Goal: Use online tool/utility: Utilize a website feature to perform a specific function

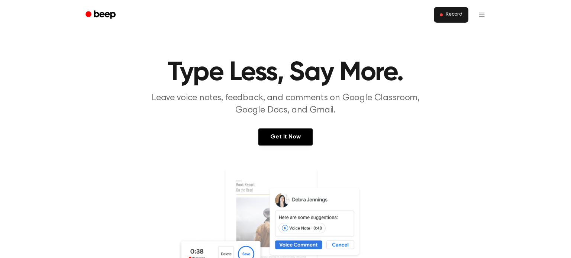
click at [454, 14] on span "Record" at bounding box center [454, 15] width 17 height 7
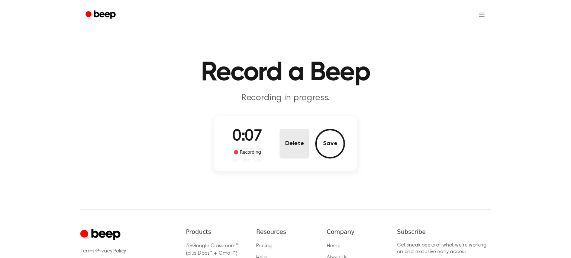
click at [299, 149] on button "Delete" at bounding box center [295, 144] width 30 height 30
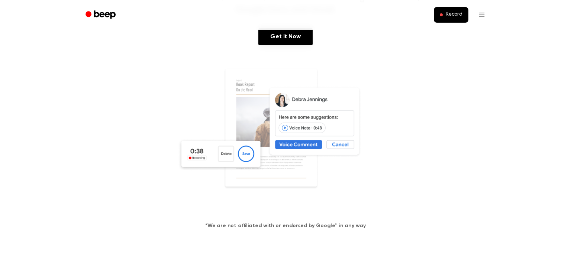
scroll to position [105, 0]
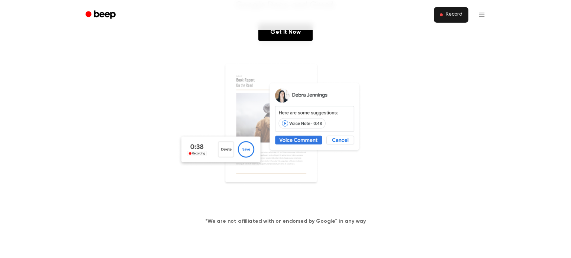
click at [449, 16] on span "Record" at bounding box center [454, 15] width 17 height 7
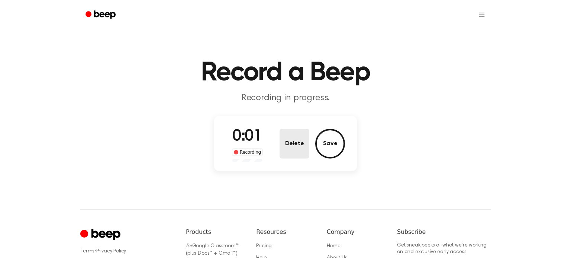
click at [291, 145] on button "Delete" at bounding box center [295, 144] width 30 height 30
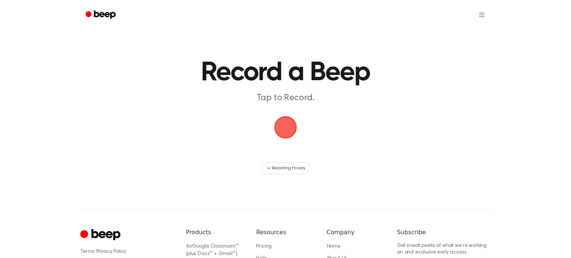
click at [283, 125] on span "button" at bounding box center [285, 127] width 40 height 40
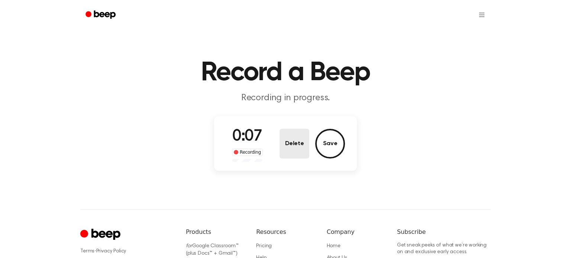
click at [293, 154] on button "Delete" at bounding box center [295, 144] width 30 height 30
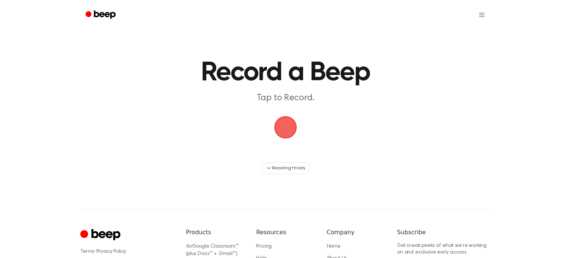
click at [284, 134] on span "button" at bounding box center [285, 127] width 21 height 21
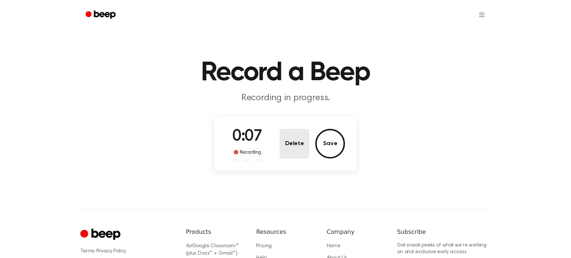
click at [303, 149] on button "Delete" at bounding box center [295, 144] width 30 height 30
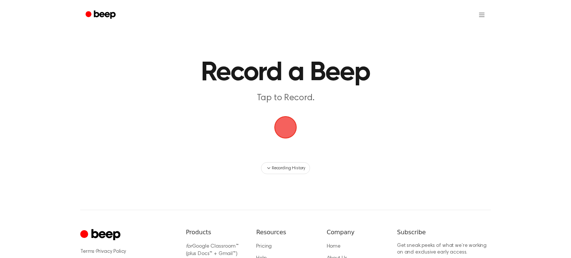
click at [285, 129] on span "button" at bounding box center [285, 127] width 33 height 33
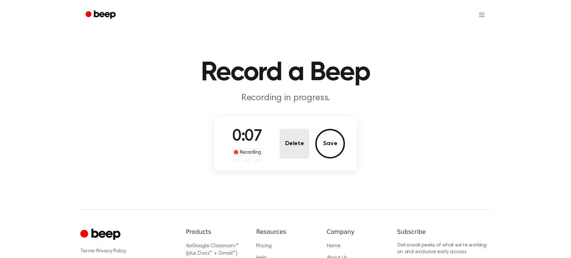
click at [295, 138] on button "Delete" at bounding box center [295, 144] width 30 height 30
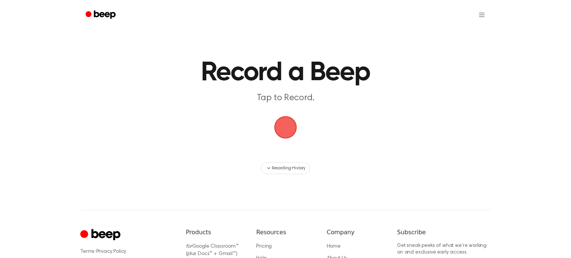
click at [286, 133] on span "button" at bounding box center [285, 127] width 21 height 21
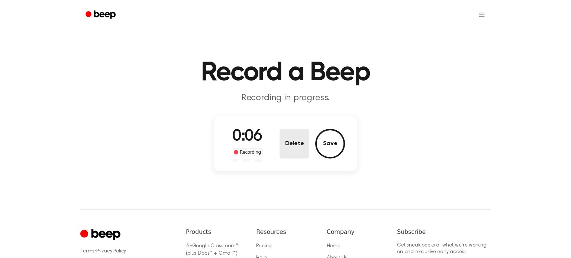
click at [295, 143] on button "Delete" at bounding box center [295, 144] width 30 height 30
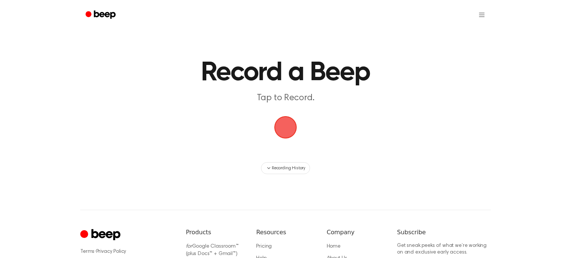
click at [281, 125] on span "button" at bounding box center [286, 128] width 28 height 28
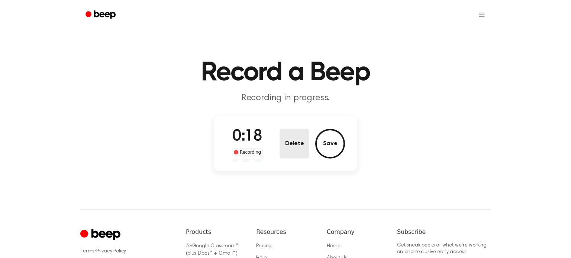
click at [293, 141] on button "Delete" at bounding box center [295, 144] width 30 height 30
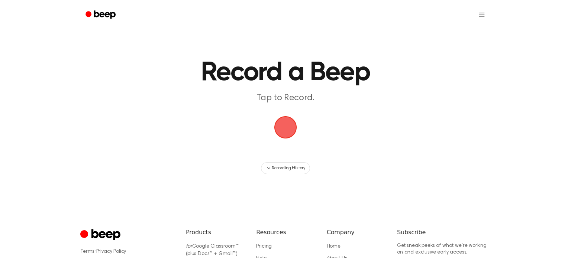
click at [287, 136] on span "button" at bounding box center [285, 127] width 33 height 33
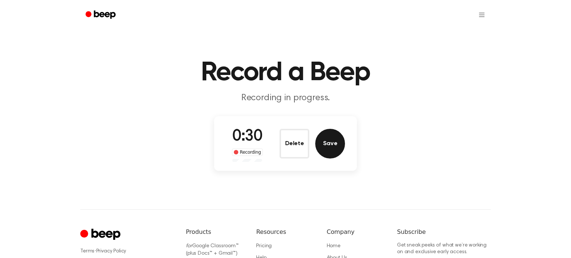
click at [337, 142] on button "Save" at bounding box center [330, 144] width 30 height 30
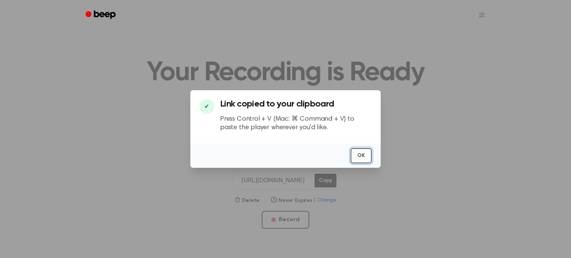
click at [359, 152] on button "OK" at bounding box center [361, 155] width 21 height 15
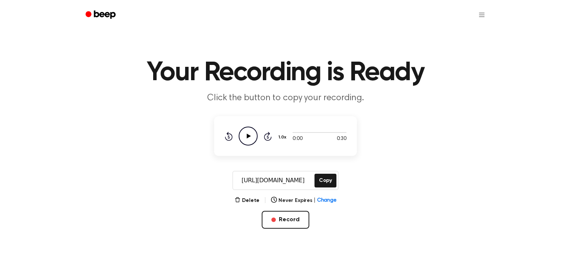
click at [249, 142] on icon "Play Audio" at bounding box center [248, 136] width 19 height 19
click at [320, 184] on button "Copy" at bounding box center [326, 181] width 22 height 14
click at [246, 137] on icon "Play Audio" at bounding box center [248, 136] width 19 height 19
